Goal: Information Seeking & Learning: Learn about a topic

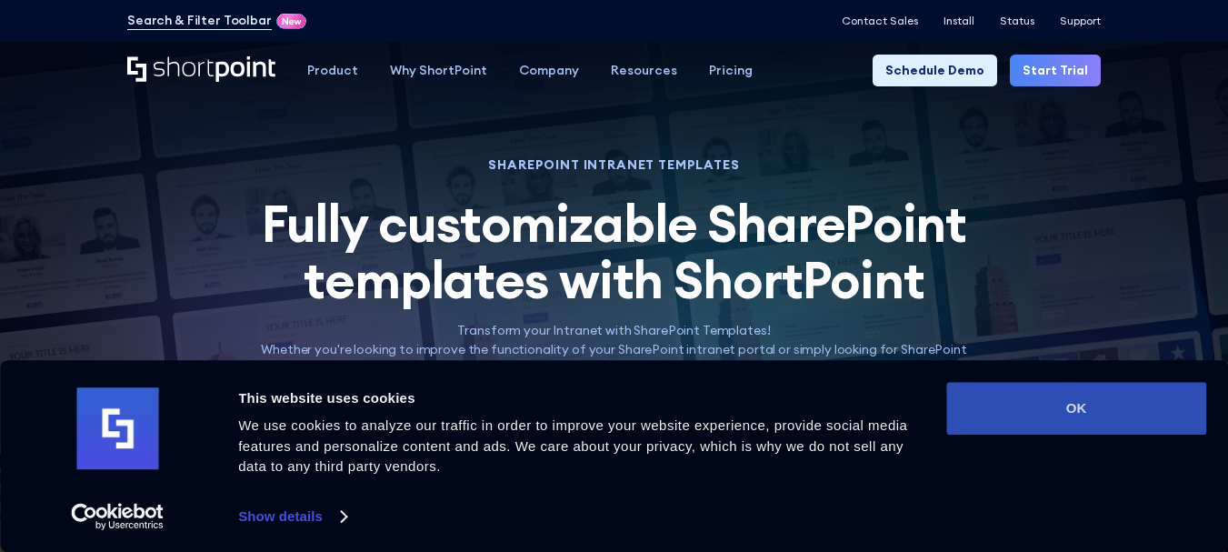
click at [992, 391] on button "OK" at bounding box center [1076, 408] width 260 height 53
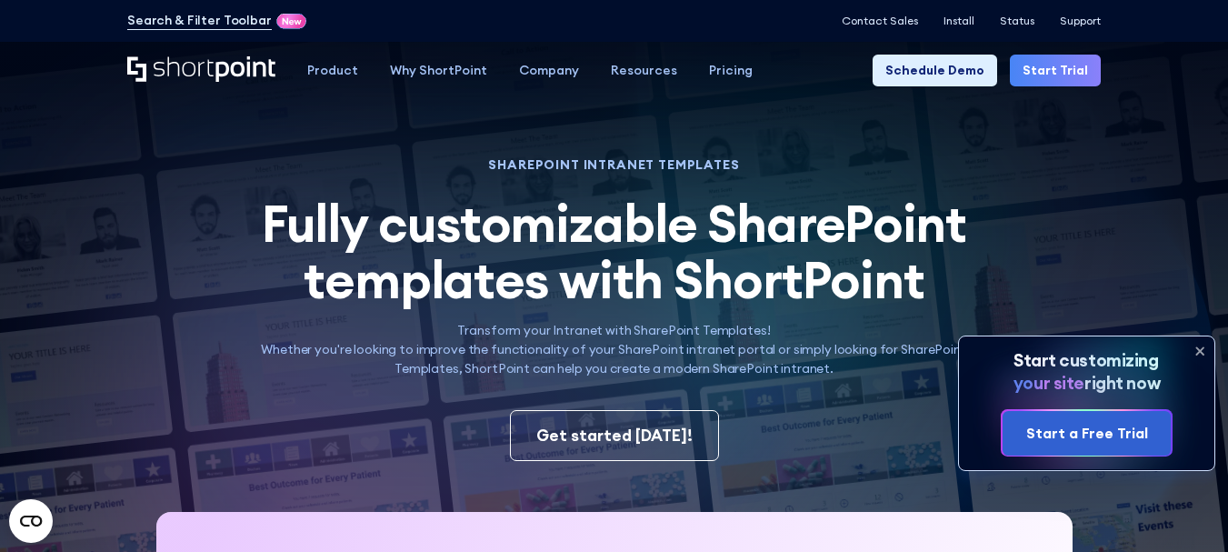
click at [1199, 354] on icon at bounding box center [1199, 350] width 29 height 29
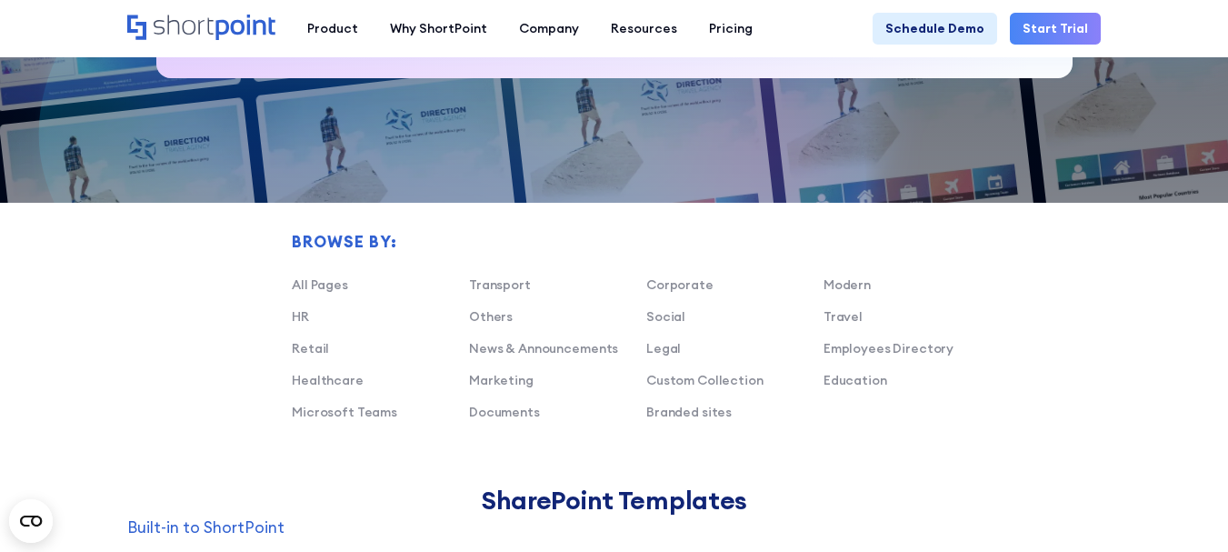
scroll to position [950, 0]
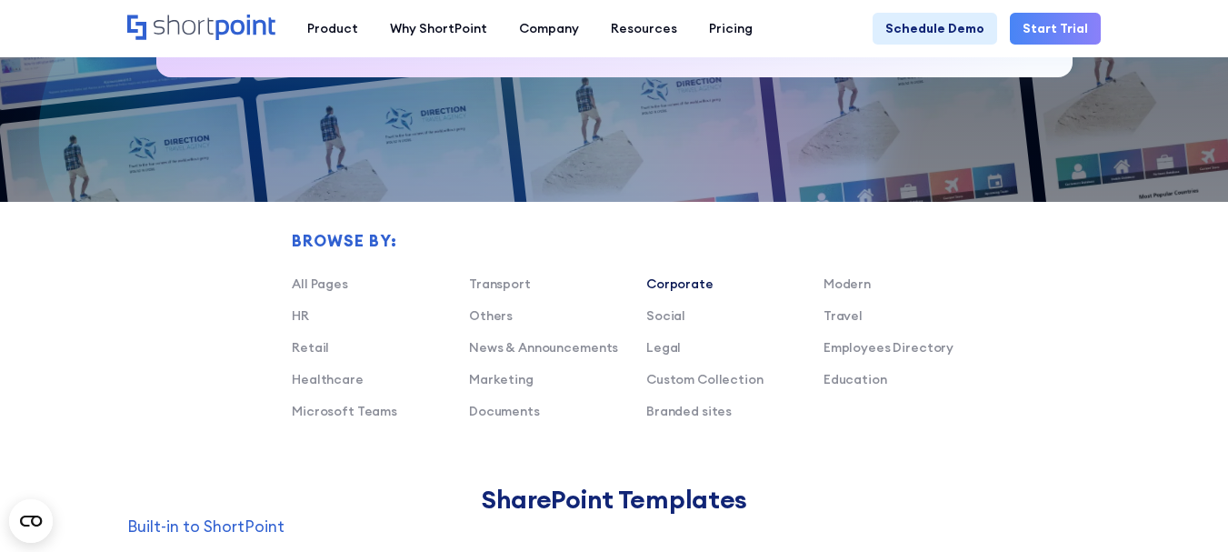
click at [680, 286] on link "Corporate" at bounding box center [679, 283] width 67 height 16
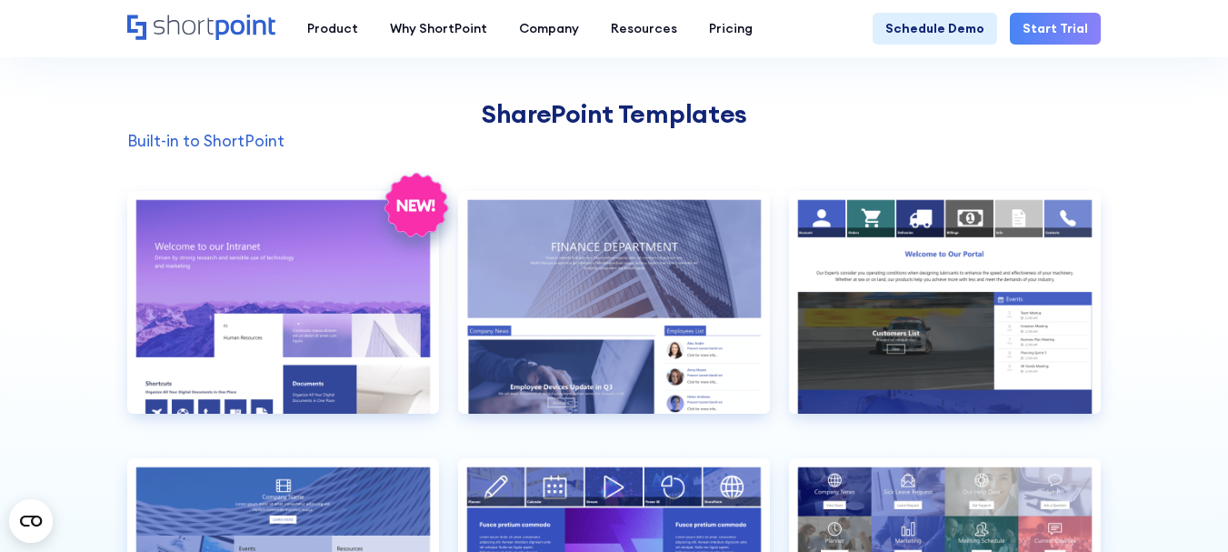
scroll to position [1333, 0]
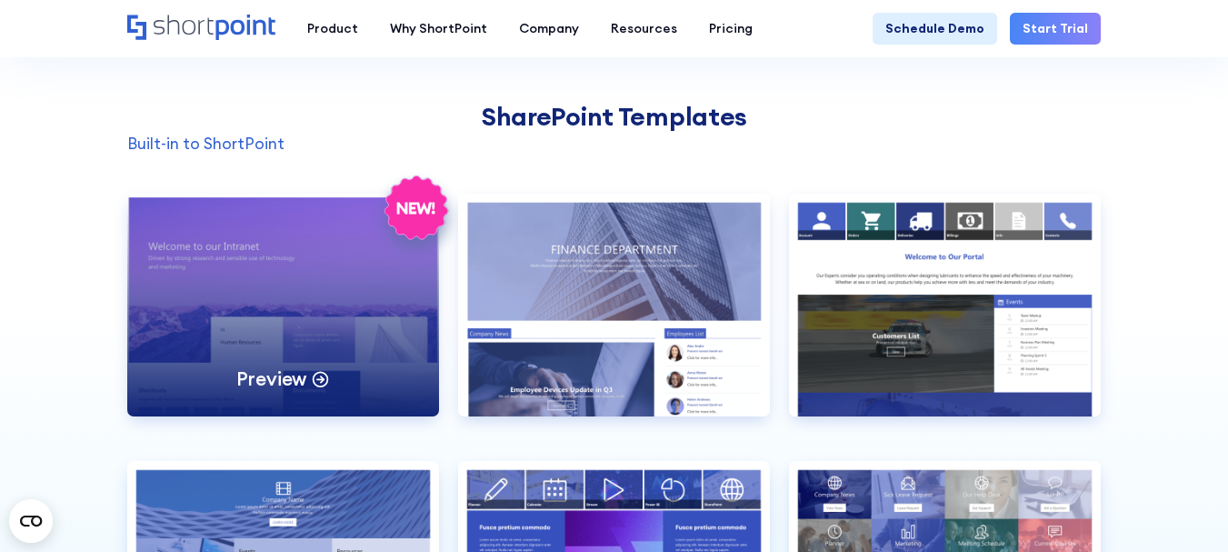
click at [272, 361] on div "Preview" at bounding box center [283, 305] width 312 height 223
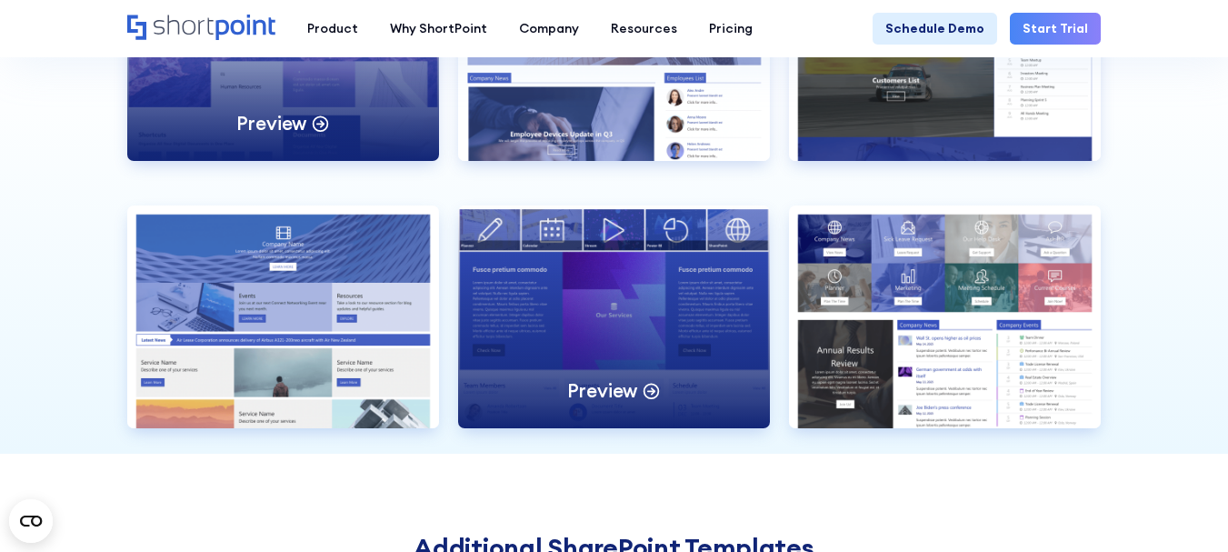
scroll to position [1594, 0]
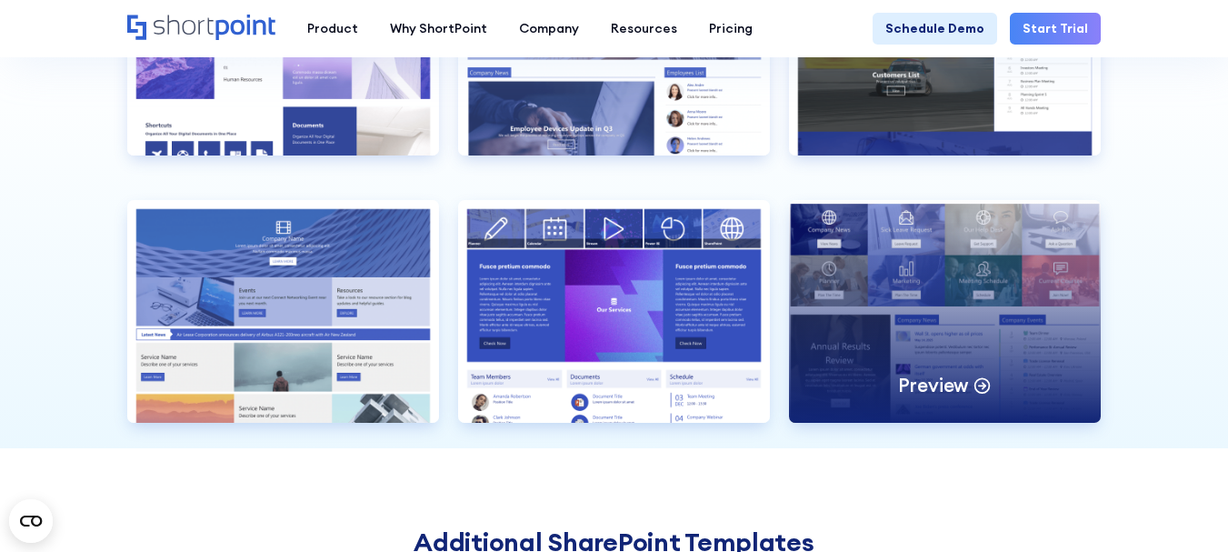
click at [824, 272] on div "Preview" at bounding box center [945, 311] width 312 height 223
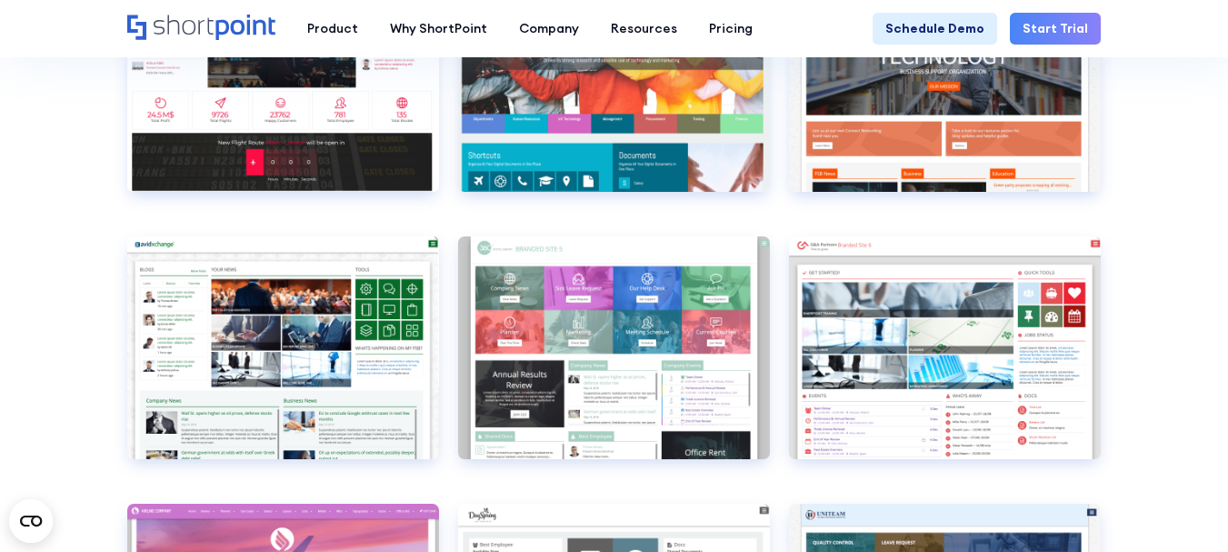
scroll to position [2475, 0]
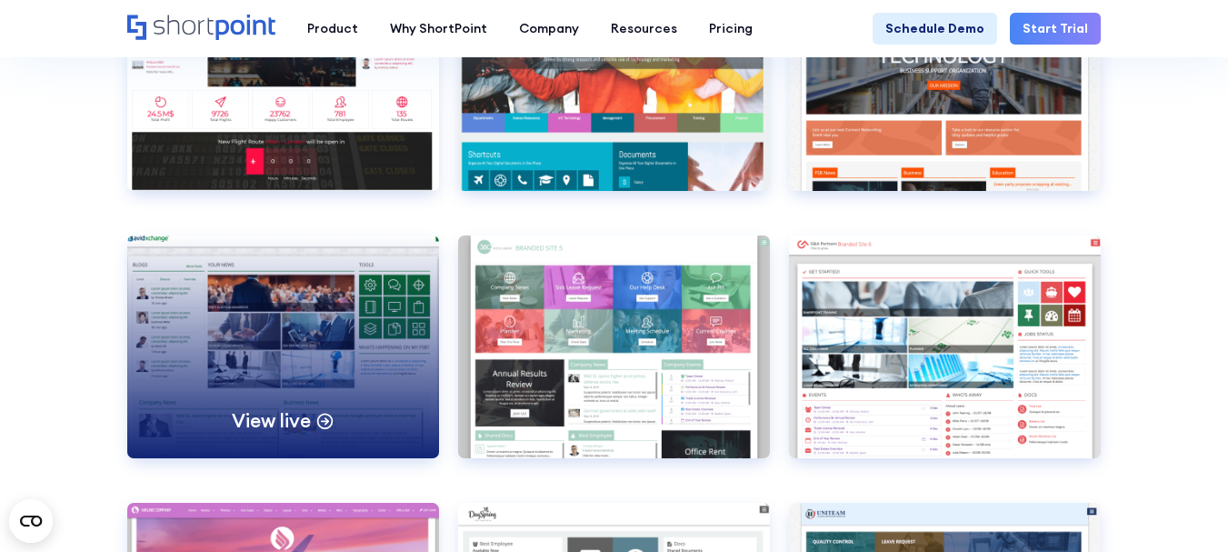
click at [362, 398] on div "View live" at bounding box center [283, 346] width 312 height 223
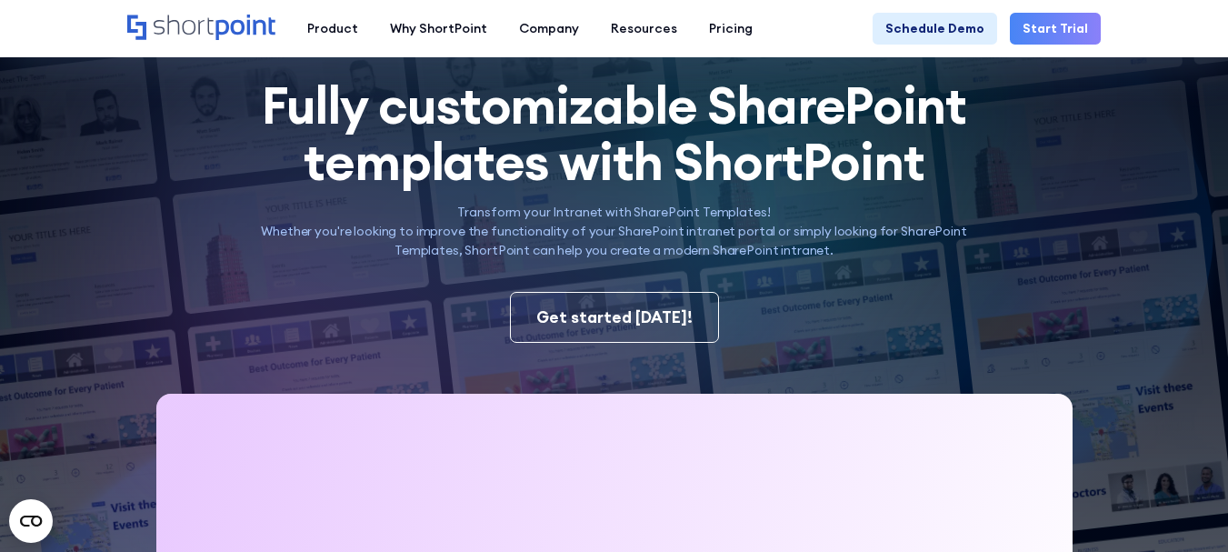
scroll to position [0, 0]
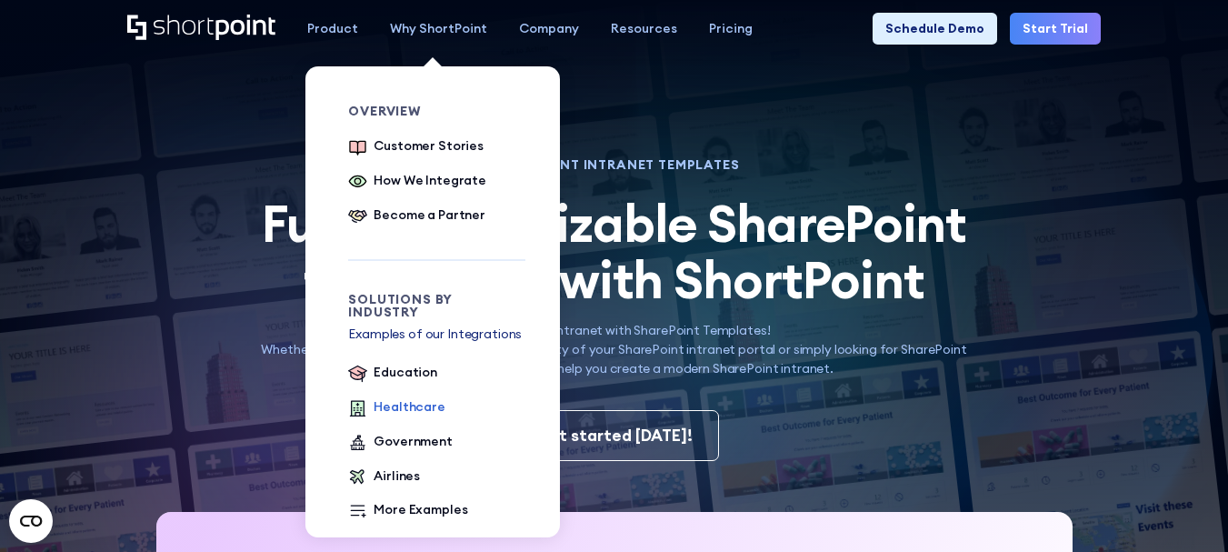
click at [425, 403] on div "Healthcare" at bounding box center [410, 406] width 72 height 19
click at [418, 397] on div "Healthcare" at bounding box center [410, 406] width 72 height 19
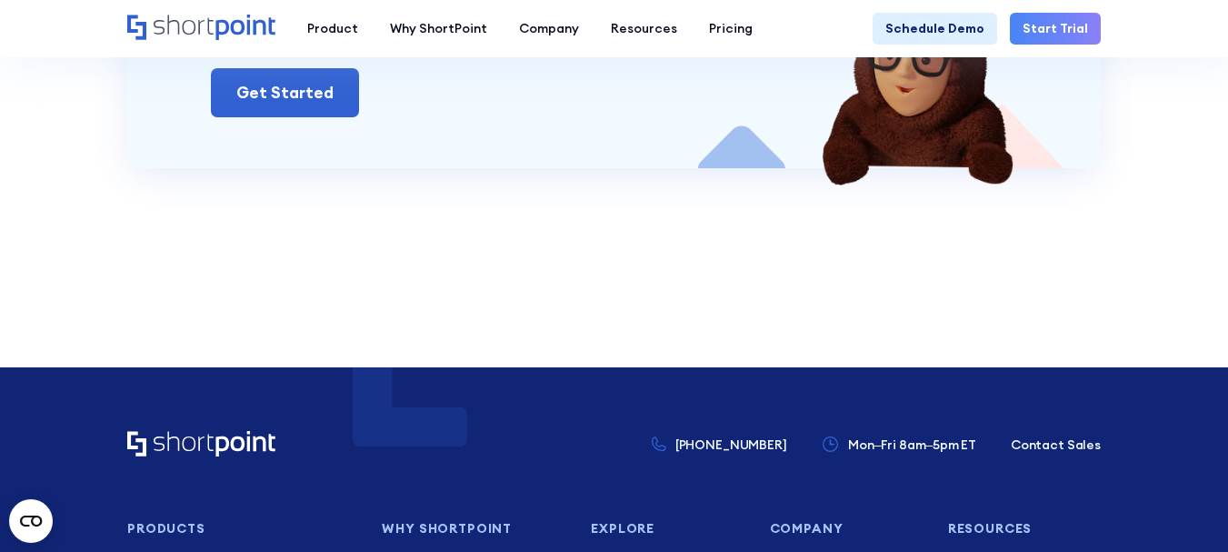
scroll to position [3203, 0]
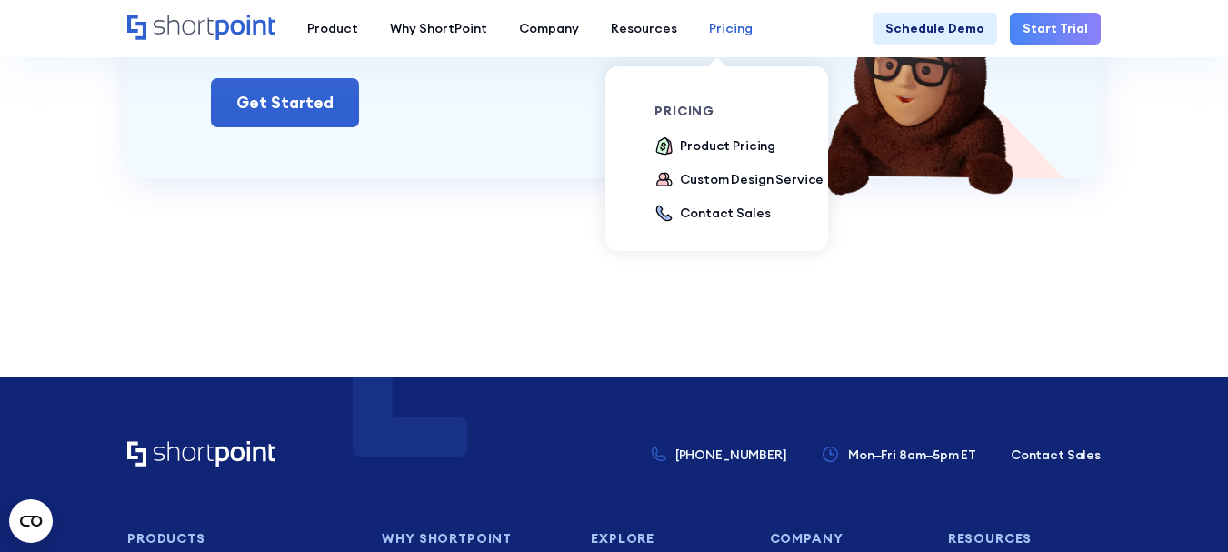
click at [714, 41] on link "Pricing" at bounding box center [730, 29] width 75 height 32
click at [709, 144] on div "Product Pricing" at bounding box center [727, 145] width 95 height 19
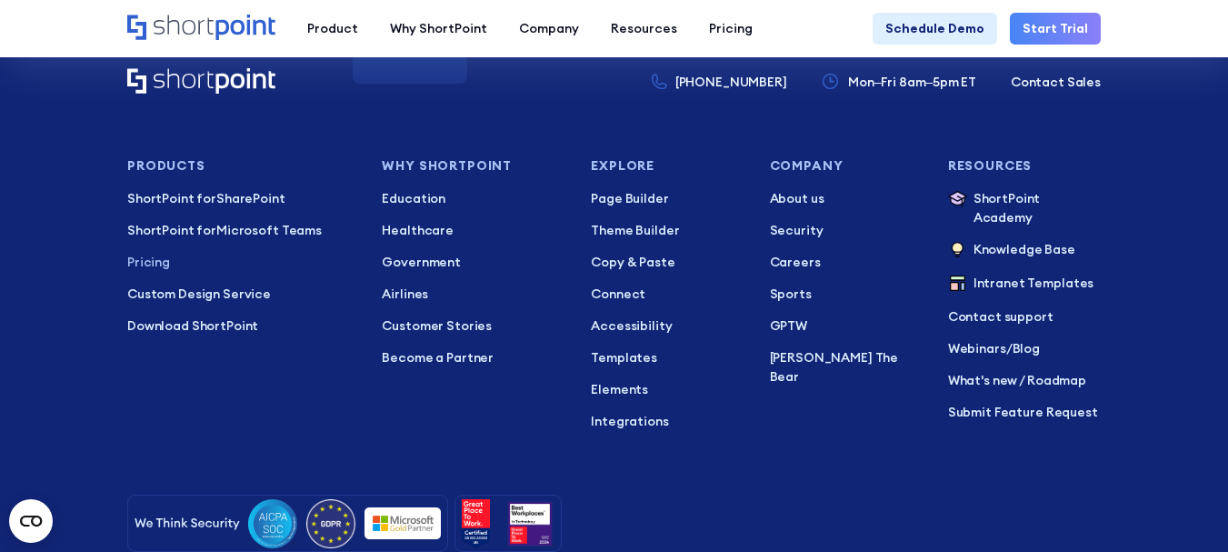
scroll to position [4080, 0]
